Goal: Task Accomplishment & Management: Manage account settings

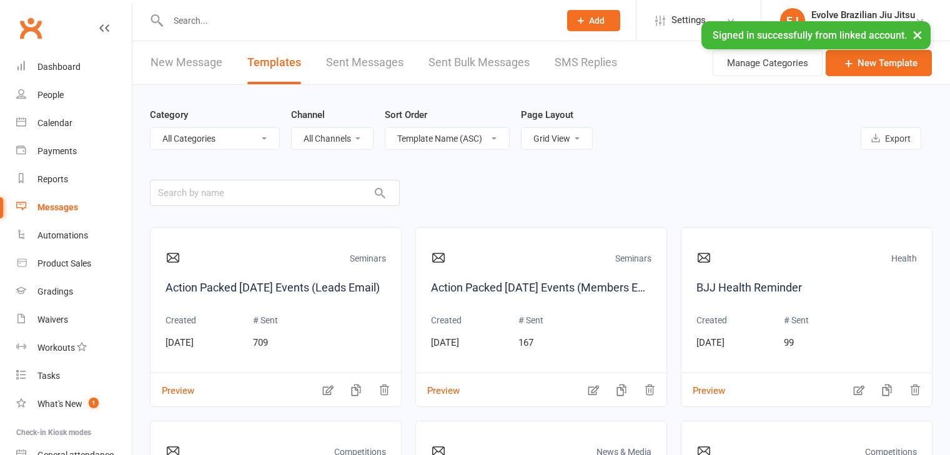
select select "grid"
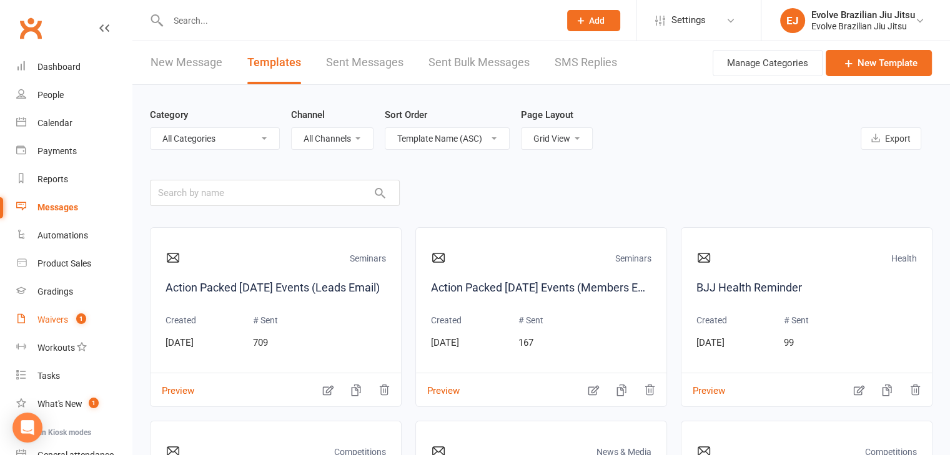
click at [52, 317] on div "Waivers" at bounding box center [52, 320] width 31 height 10
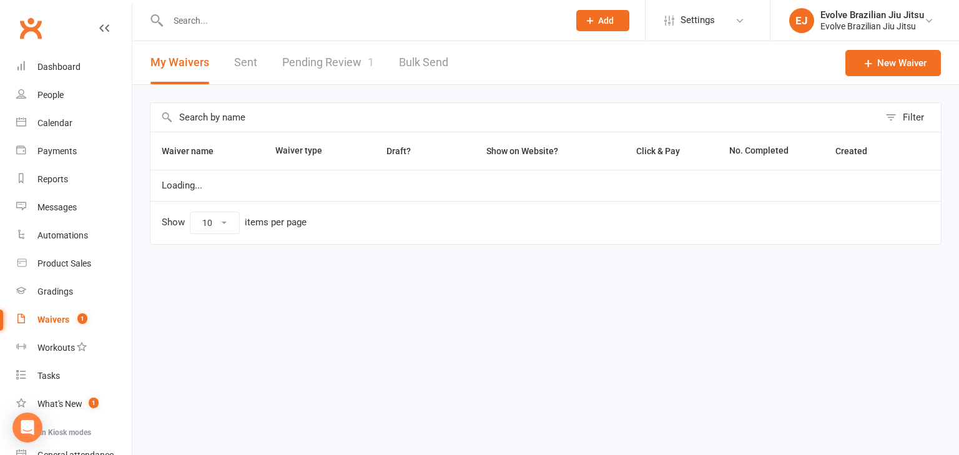
select select "100"
click at [337, 71] on link "Pending Review 1" at bounding box center [328, 62] width 92 height 43
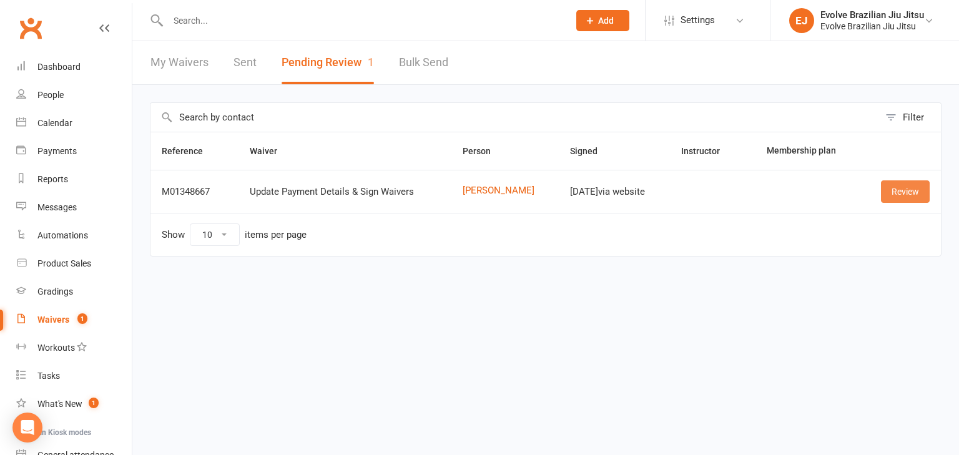
click at [904, 188] on link "Review" at bounding box center [905, 191] width 49 height 22
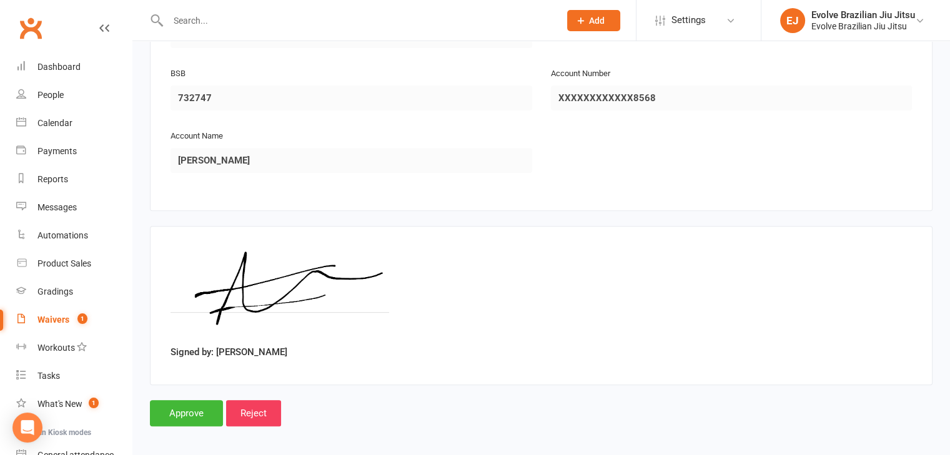
scroll to position [476, 0]
click at [190, 388] on main "Evolve Brazilian Jiu Jitsu p: 0499707028 [EMAIL_ADDRESS][DOMAIN_NAME] [STREET_A…" at bounding box center [541, 24] width 782 height 802
click at [181, 404] on input "Approve" at bounding box center [186, 412] width 73 height 26
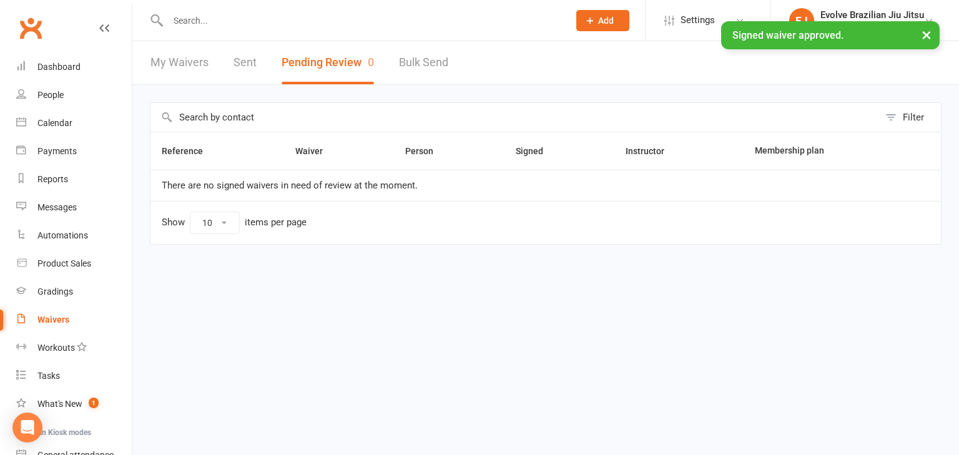
click at [209, 20] on input "text" at bounding box center [362, 20] width 396 height 17
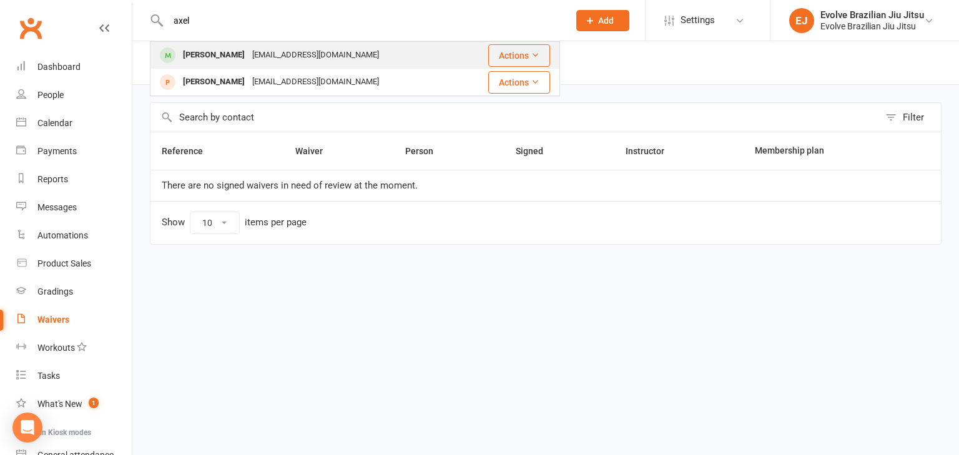
type input "axel"
click at [249, 56] on div "[EMAIL_ADDRESS][DOMAIN_NAME]" at bounding box center [316, 55] width 134 height 18
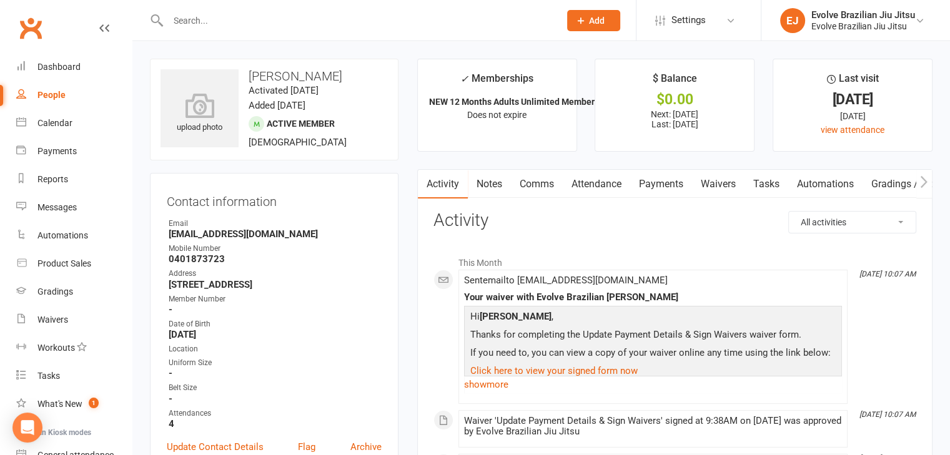
click at [657, 185] on link "Payments" at bounding box center [661, 184] width 62 height 29
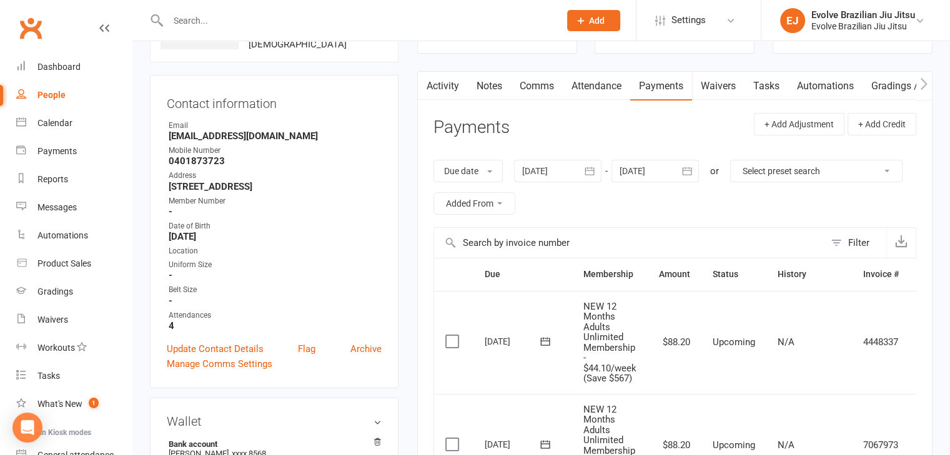
scroll to position [97, 0]
click at [588, 170] on icon "button" at bounding box center [589, 171] width 12 height 12
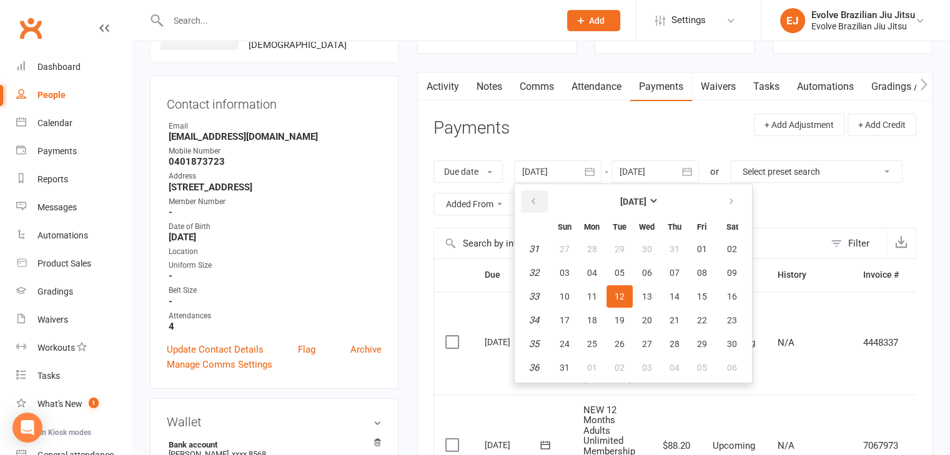
click at [525, 202] on button "button" at bounding box center [534, 201] width 27 height 22
click at [528, 197] on button "button" at bounding box center [534, 201] width 27 height 22
click at [531, 200] on button "button" at bounding box center [534, 201] width 27 height 22
click at [676, 242] on button "01" at bounding box center [674, 249] width 26 height 22
type input "[DATE]"
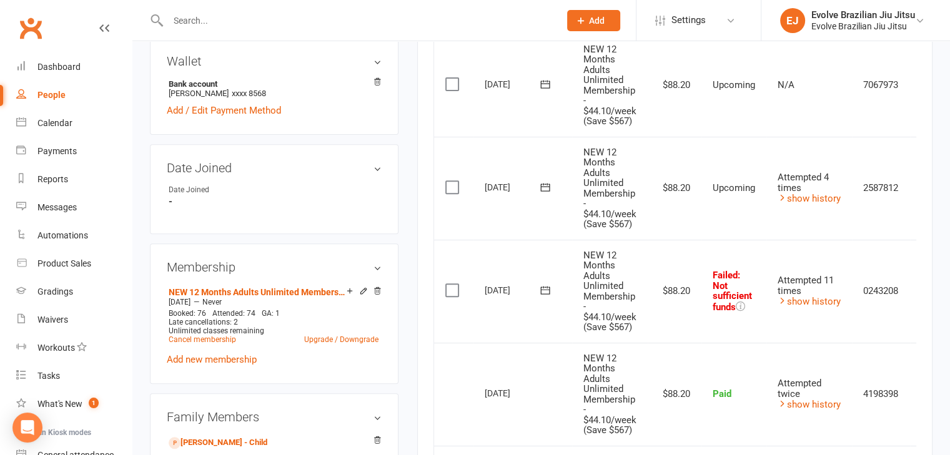
scroll to position [455, 0]
